Goal: Task Accomplishment & Management: Complete application form

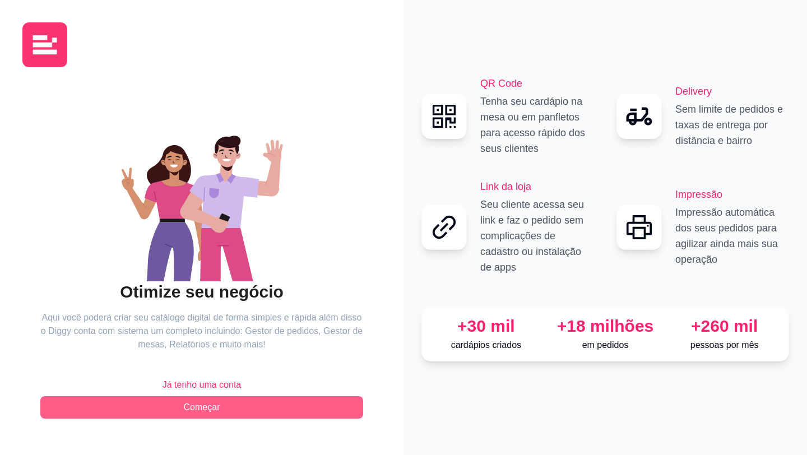
click at [243, 408] on button "Começar" at bounding box center [201, 407] width 323 height 22
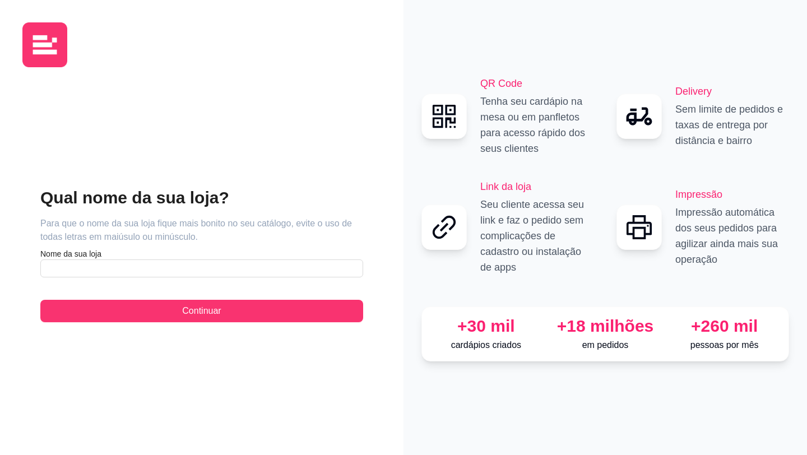
click at [213, 278] on div "Qual nome da sua loja? Para que o nome da sua loja fique mais bonito no seu cat…" at bounding box center [201, 254] width 323 height 135
click at [217, 273] on input "text" at bounding box center [201, 268] width 323 height 18
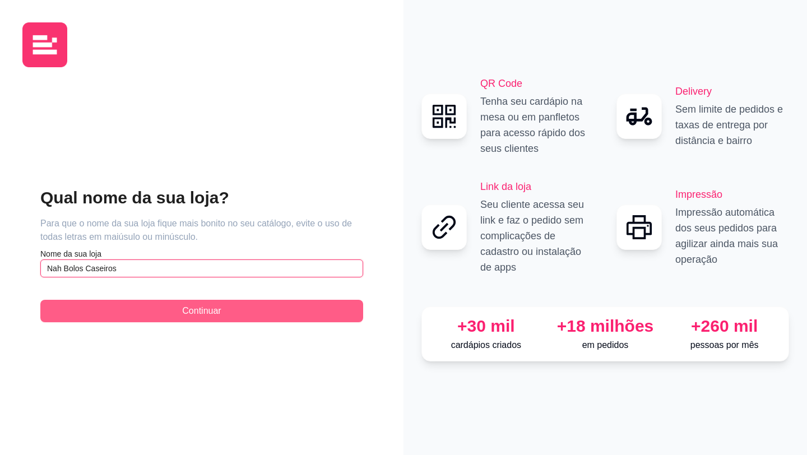
type input "Nah Bolos Caseiros"
click at [195, 313] on span "Continuar" at bounding box center [201, 310] width 39 height 13
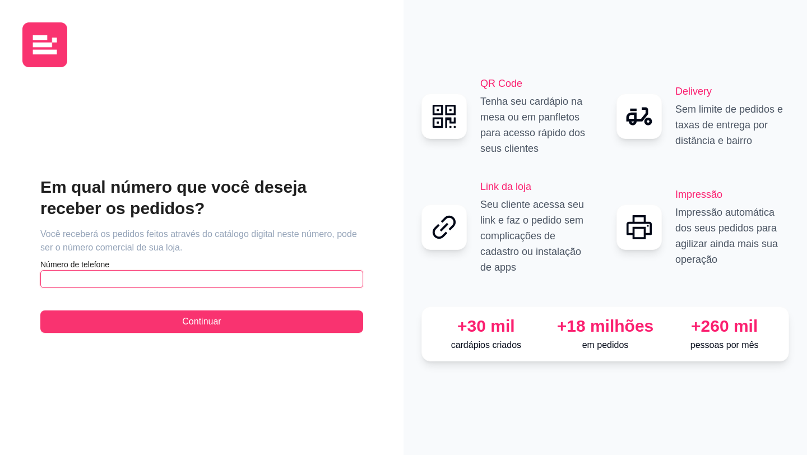
click at [207, 278] on input "text" at bounding box center [201, 279] width 323 height 18
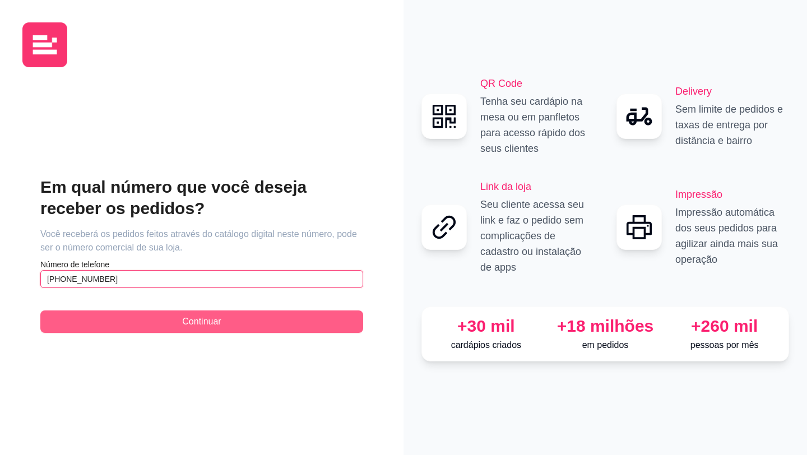
type input "[PHONE_NUMBER]"
click at [209, 324] on span "Continuar" at bounding box center [201, 321] width 39 height 13
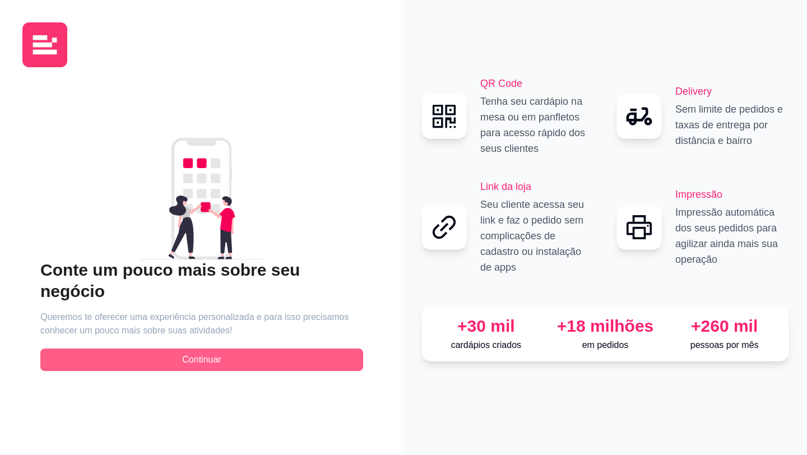
click at [210, 353] on span "Continuar" at bounding box center [201, 359] width 39 height 13
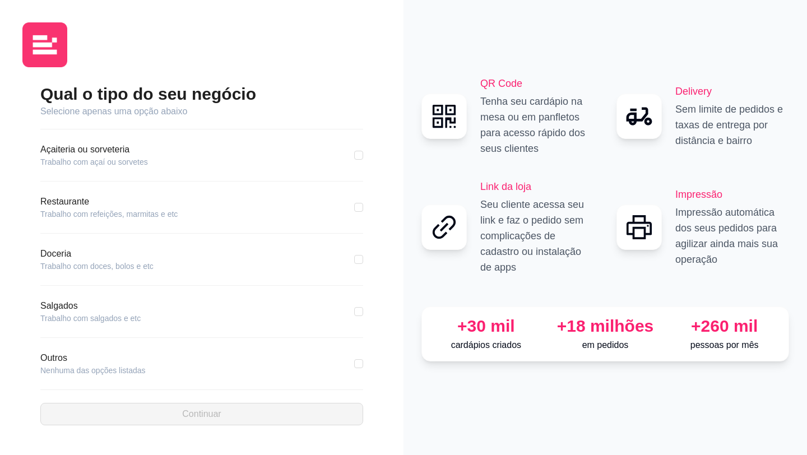
scroll to position [155, 0]
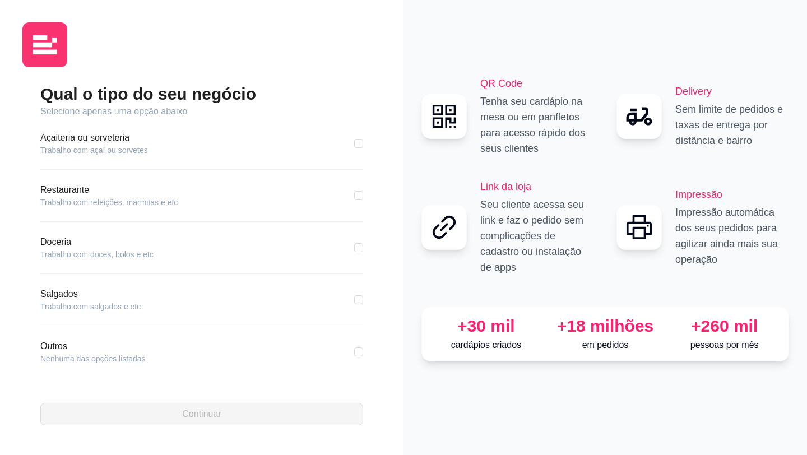
click at [100, 247] on article "Doceria" at bounding box center [96, 241] width 113 height 13
click at [60, 243] on article "Doceria" at bounding box center [96, 241] width 113 height 13
click at [57, 242] on article "Doceria" at bounding box center [96, 241] width 113 height 13
click at [85, 254] on article "Trabalho com doces, bolos e etc" at bounding box center [96, 254] width 113 height 11
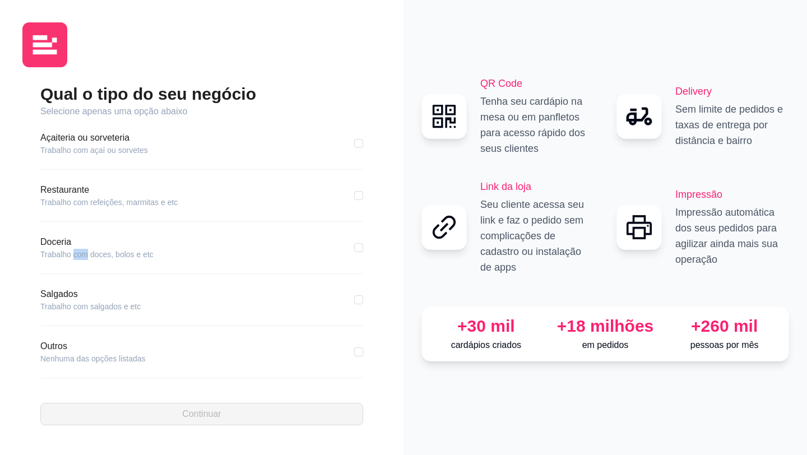
click at [85, 254] on article "Trabalho com doces, bolos e etc" at bounding box center [96, 254] width 113 height 11
click at [96, 254] on article "Trabalho com doces, bolos e etc" at bounding box center [96, 254] width 113 height 11
click at [129, 254] on article "Trabalho com doces, bolos e etc" at bounding box center [96, 254] width 113 height 11
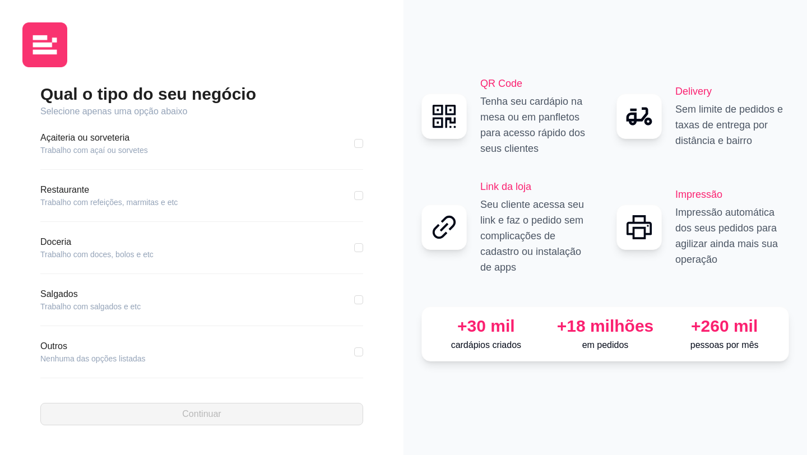
click at [67, 249] on article "Trabalho com doces, bolos e etc" at bounding box center [96, 254] width 113 height 11
click at [52, 256] on article "Trabalho com doces, bolos e etc" at bounding box center [96, 254] width 113 height 11
click at [59, 241] on article "Doceria" at bounding box center [96, 241] width 113 height 13
click at [108, 250] on article "Trabalho com doces, bolos e etc" at bounding box center [96, 254] width 113 height 11
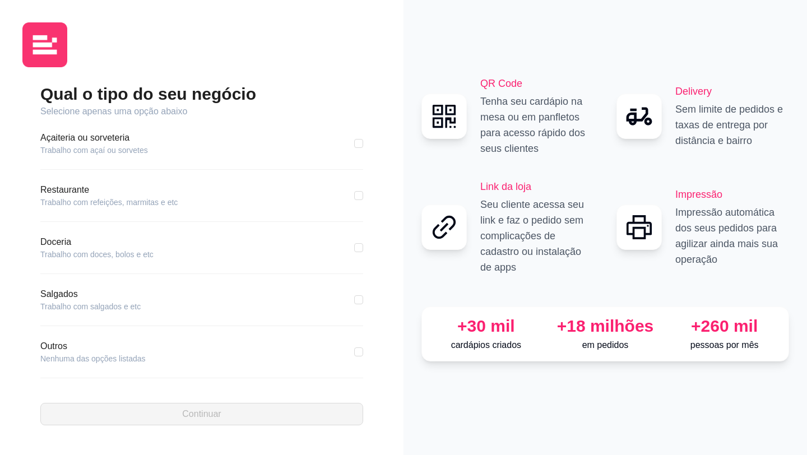
click at [152, 247] on article "Doceria" at bounding box center [96, 241] width 113 height 13
click at [55, 246] on article "Doceria" at bounding box center [96, 241] width 113 height 13
click at [139, 111] on article "Selecione apenas uma opção abaixo" at bounding box center [201, 111] width 323 height 13
